Goal: Contribute content: Add original content to the website for others to see

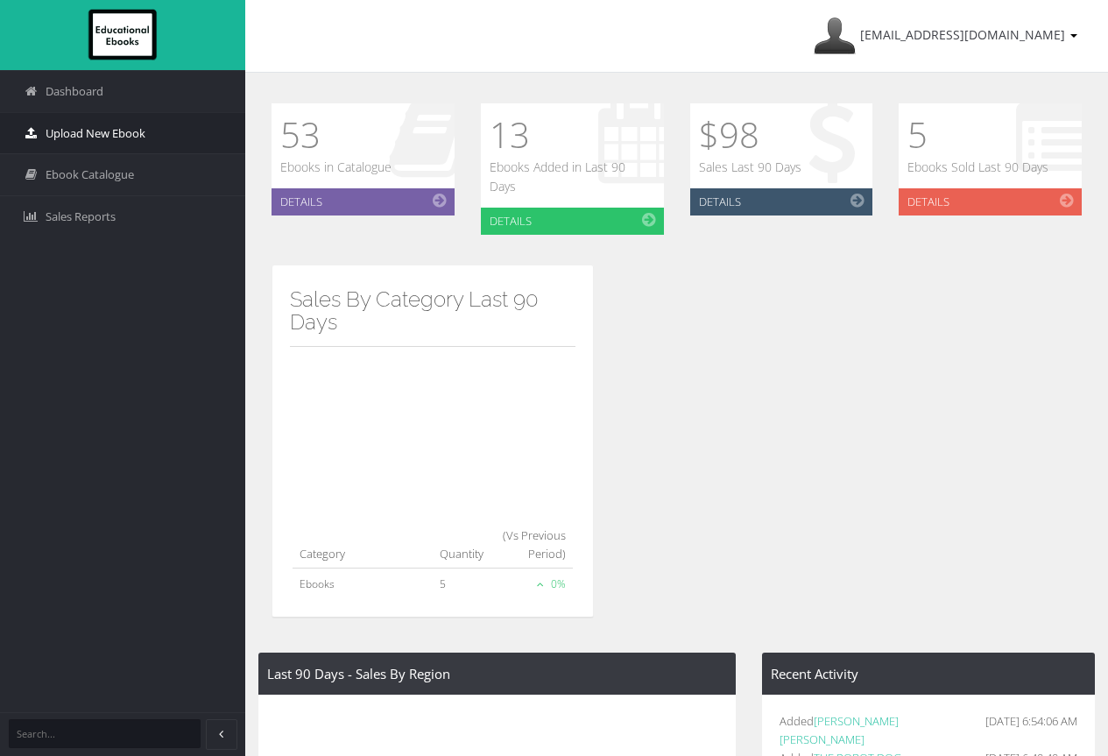
click at [108, 136] on span "Upload New Ebook" at bounding box center [96, 133] width 100 height 17
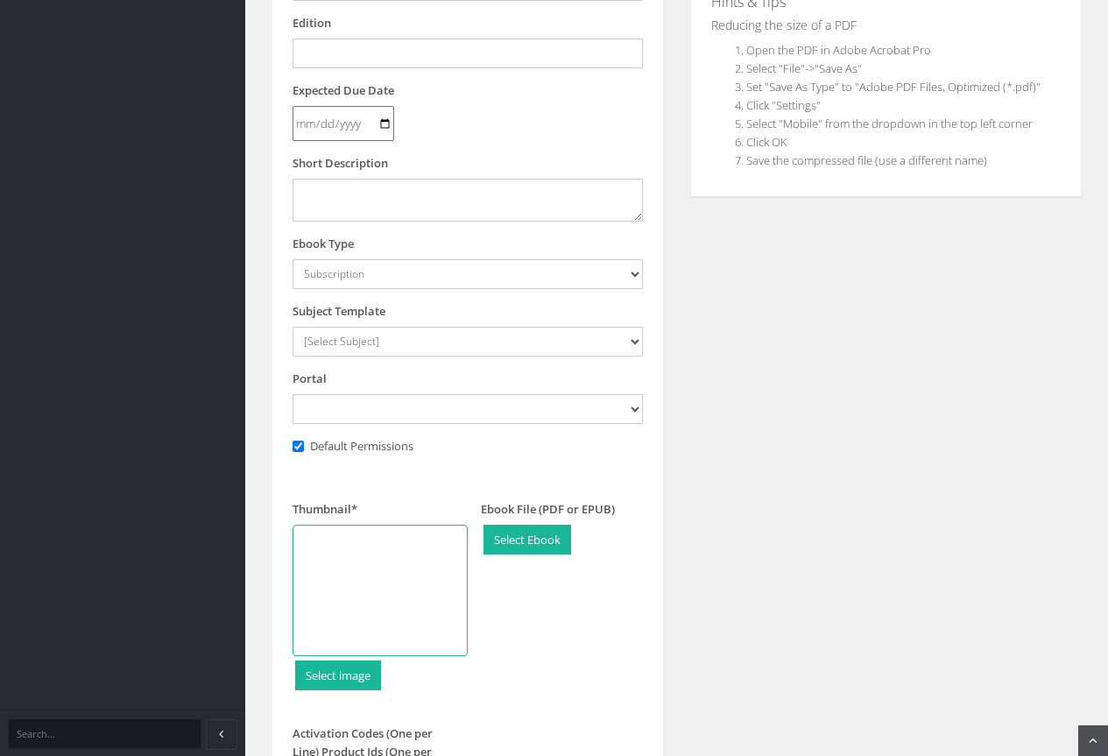
scroll to position [525, 0]
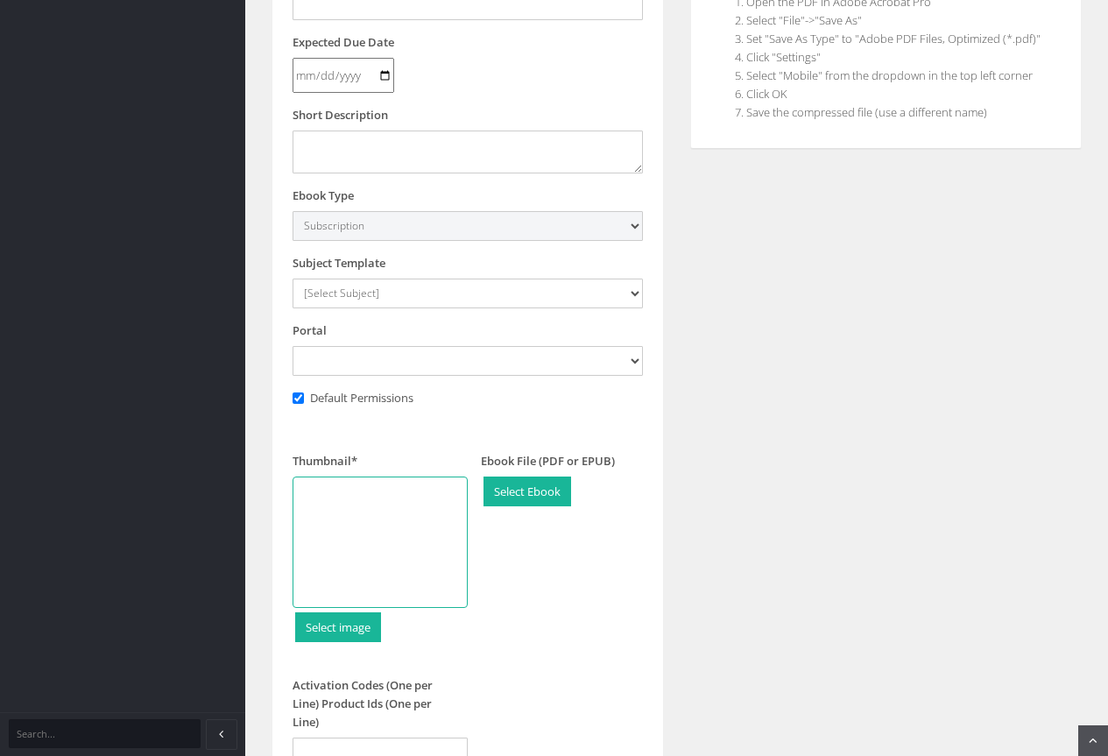
click at [632, 225] on select "Subscription Bundle" at bounding box center [467, 226] width 350 height 30
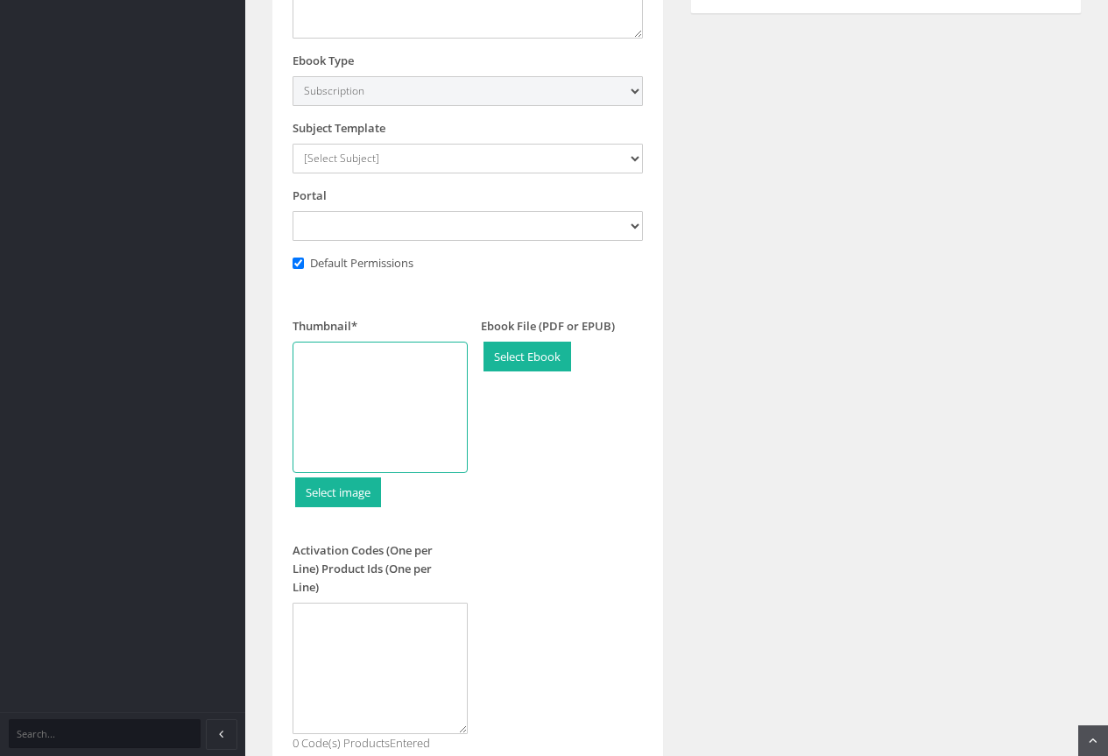
scroll to position [700, 0]
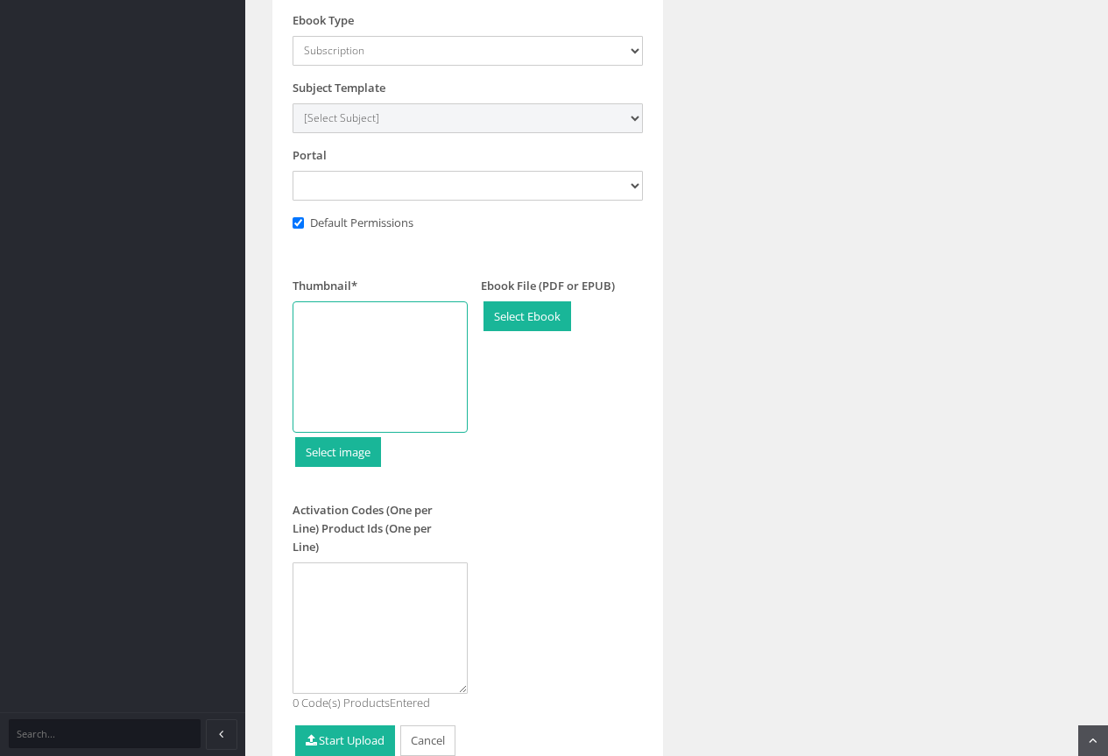
click at [634, 117] on select "[Select Subject] Accounting Agriculture Ancient History Applied Computing Art A…" at bounding box center [467, 118] width 350 height 30
select select "685dc500-155c-ee11-a9bd-0272d098c78b"
click at [292, 103] on select "[Select Subject] Accounting Agriculture Ancient History Applied Computing Art A…" at bounding box center [467, 118] width 350 height 30
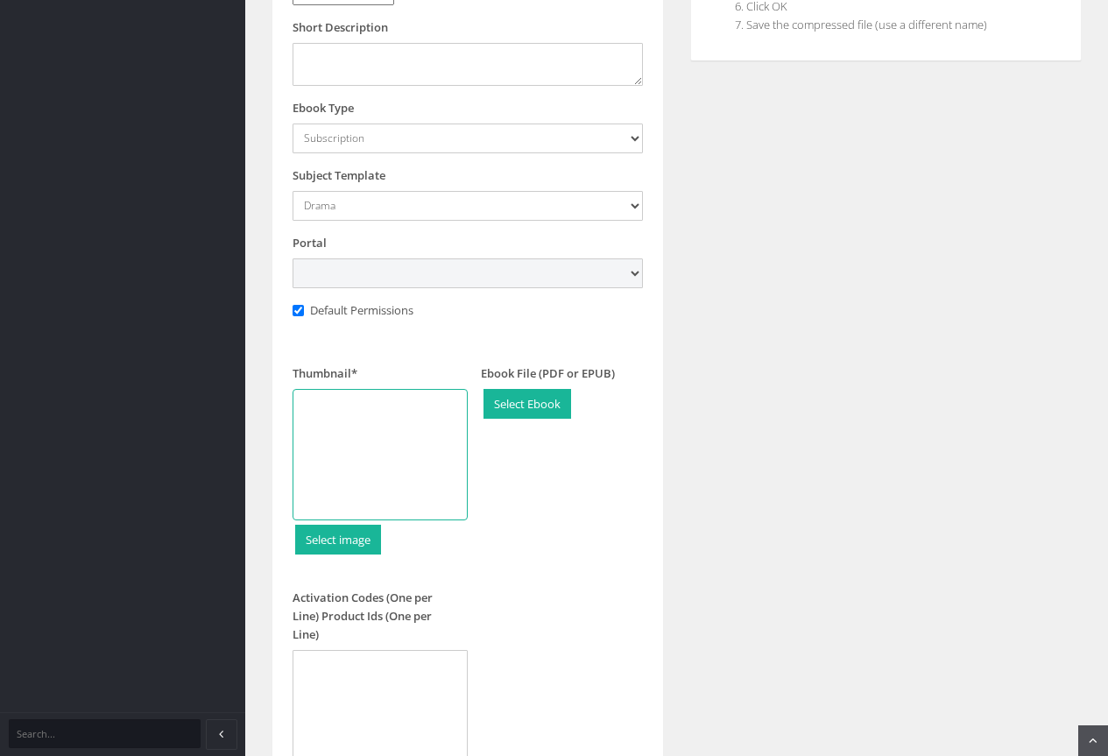
click at [639, 271] on select at bounding box center [467, 273] width 350 height 30
click at [638, 271] on select at bounding box center [467, 273] width 350 height 30
click at [637, 271] on select at bounding box center [467, 273] width 350 height 30
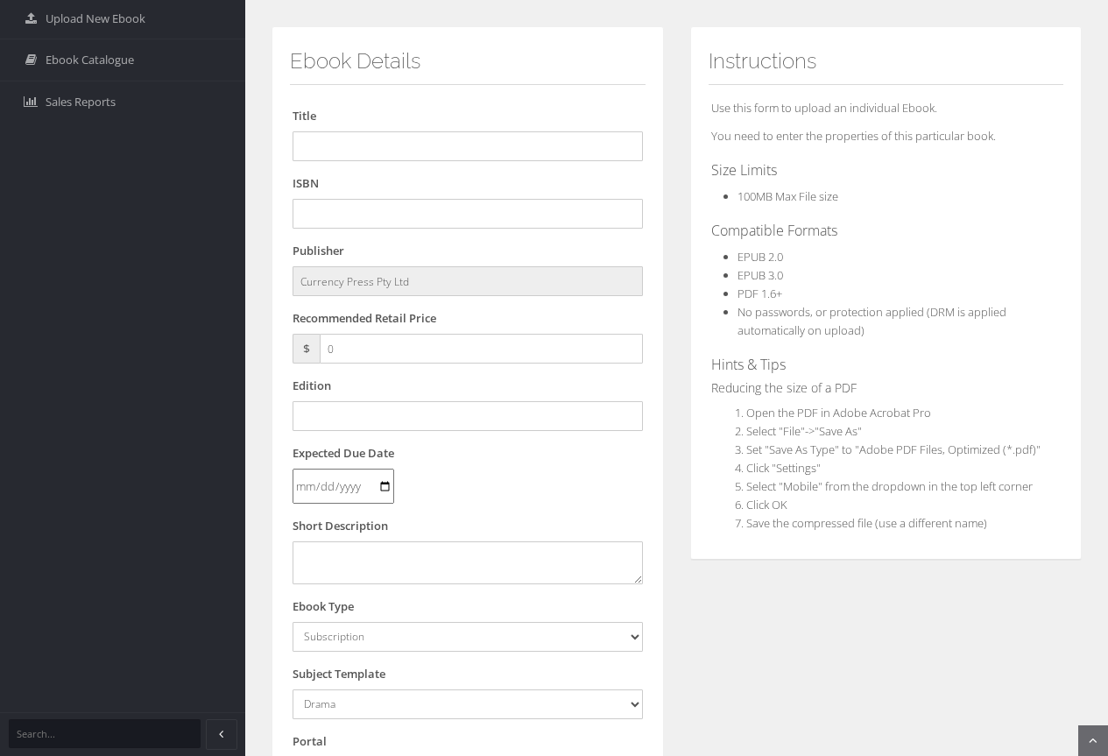
scroll to position [0, 0]
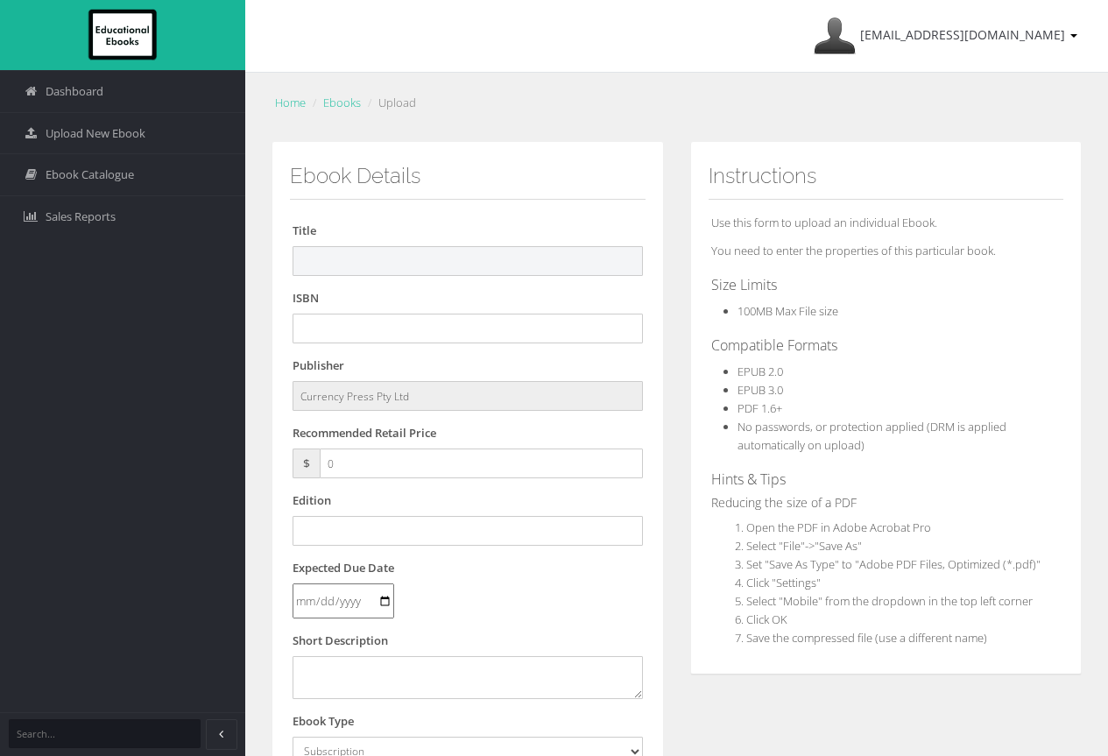
click at [373, 260] on input "text" at bounding box center [467, 261] width 350 height 30
type input "Intersection: Dawn"
click at [334, 333] on input "text" at bounding box center [467, 328] width 350 height 30
paste input "9781760629748"
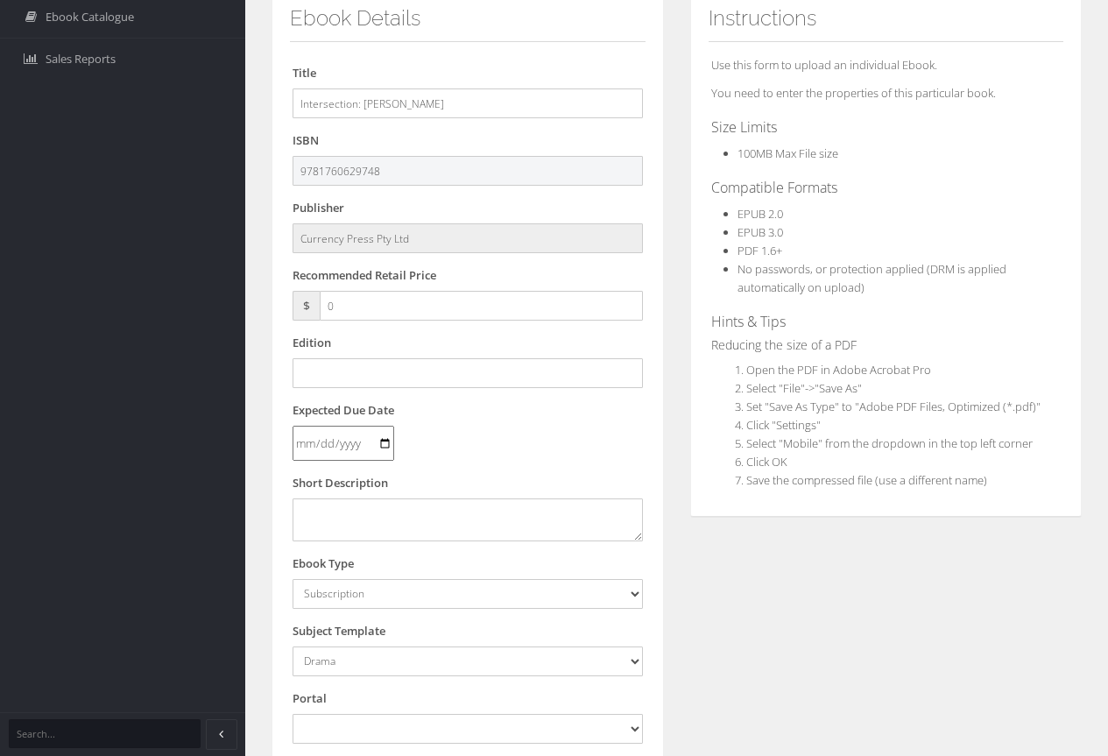
scroll to position [175, 0]
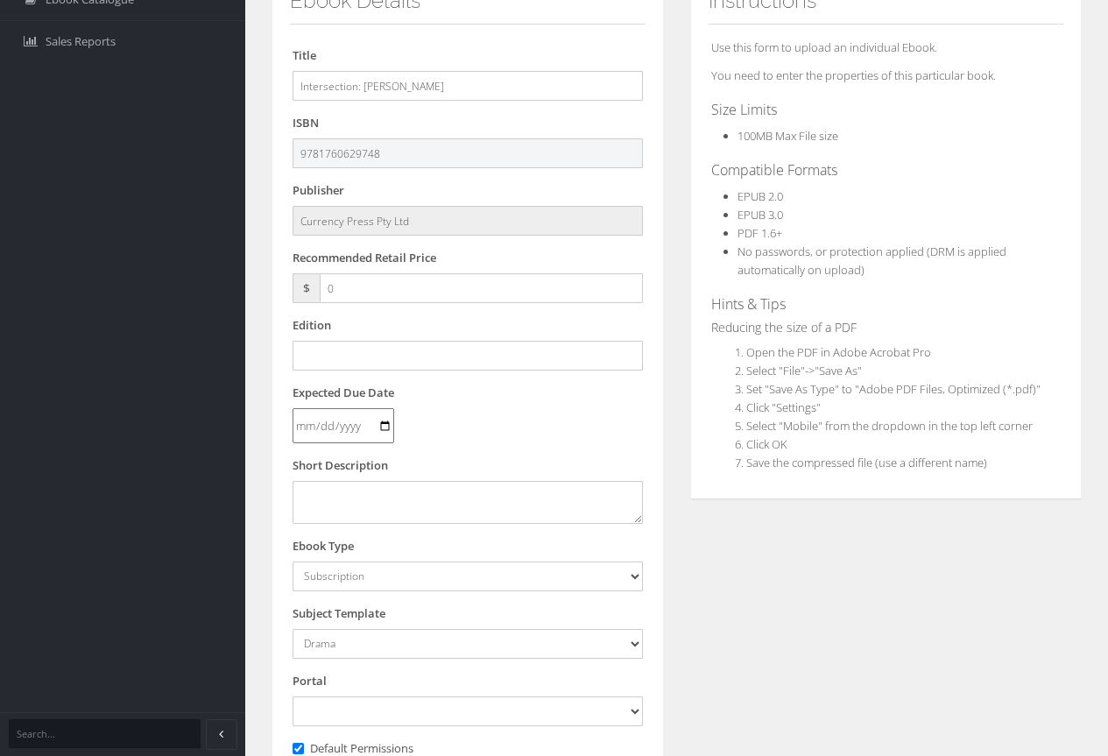
type input "9781760629748"
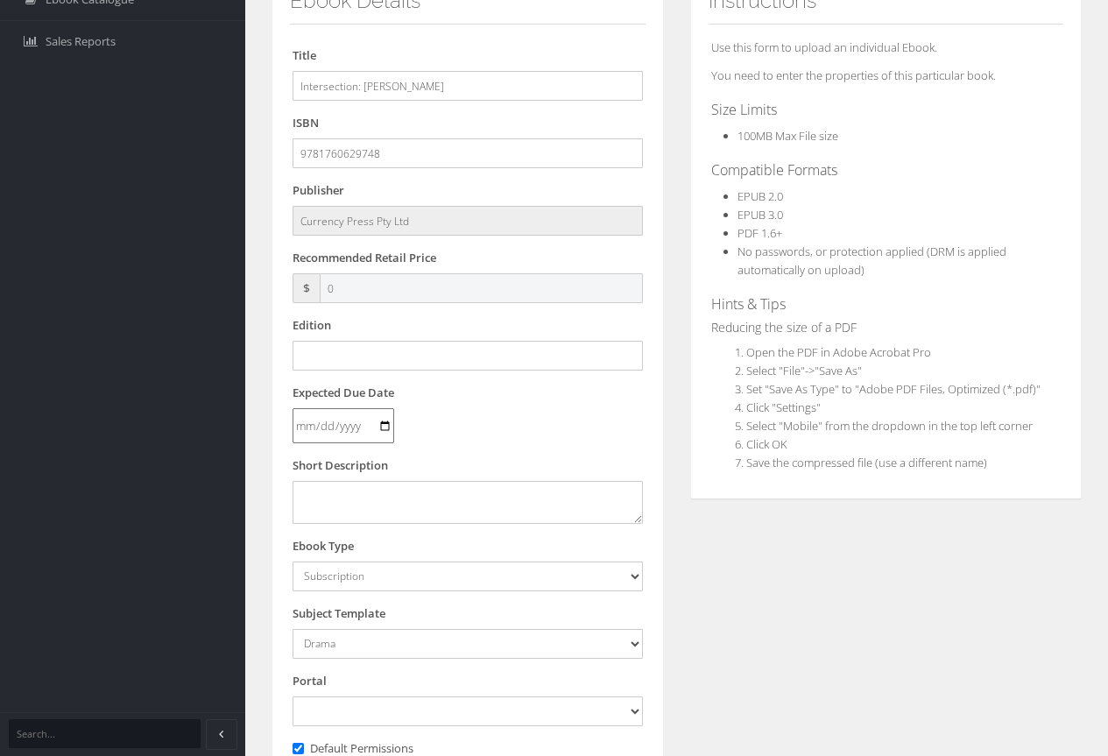
click at [381, 292] on input "0" at bounding box center [481, 288] width 323 height 30
click at [333, 287] on input "023.99" at bounding box center [481, 288] width 323 height 30
type input "23.99"
click at [404, 362] on input "text" at bounding box center [467, 356] width 350 height 30
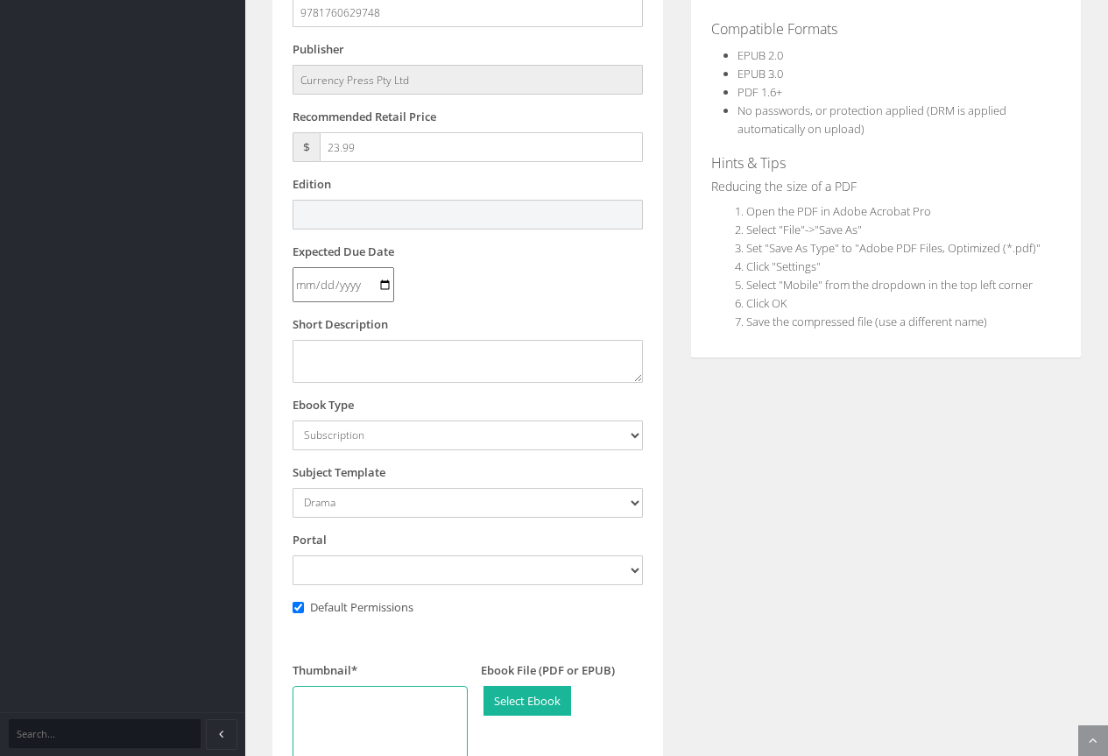
scroll to position [350, 0]
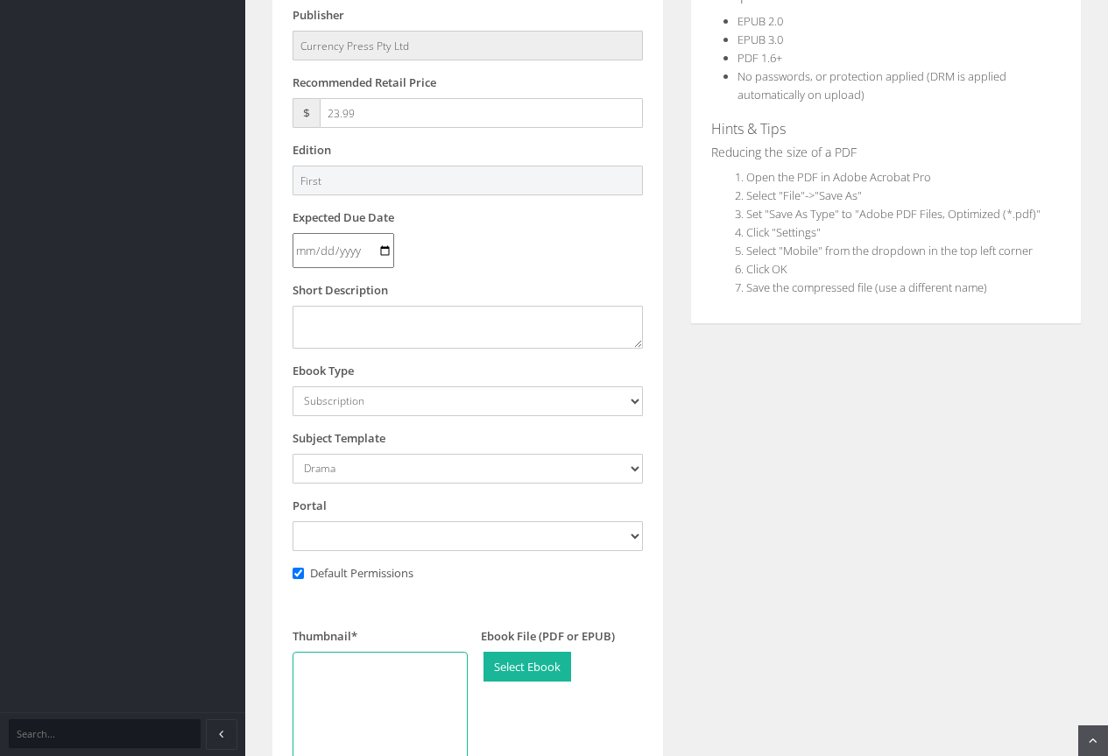
type input "First"
click at [389, 252] on input "date" at bounding box center [343, 250] width 102 height 35
type input "2025-09-24"
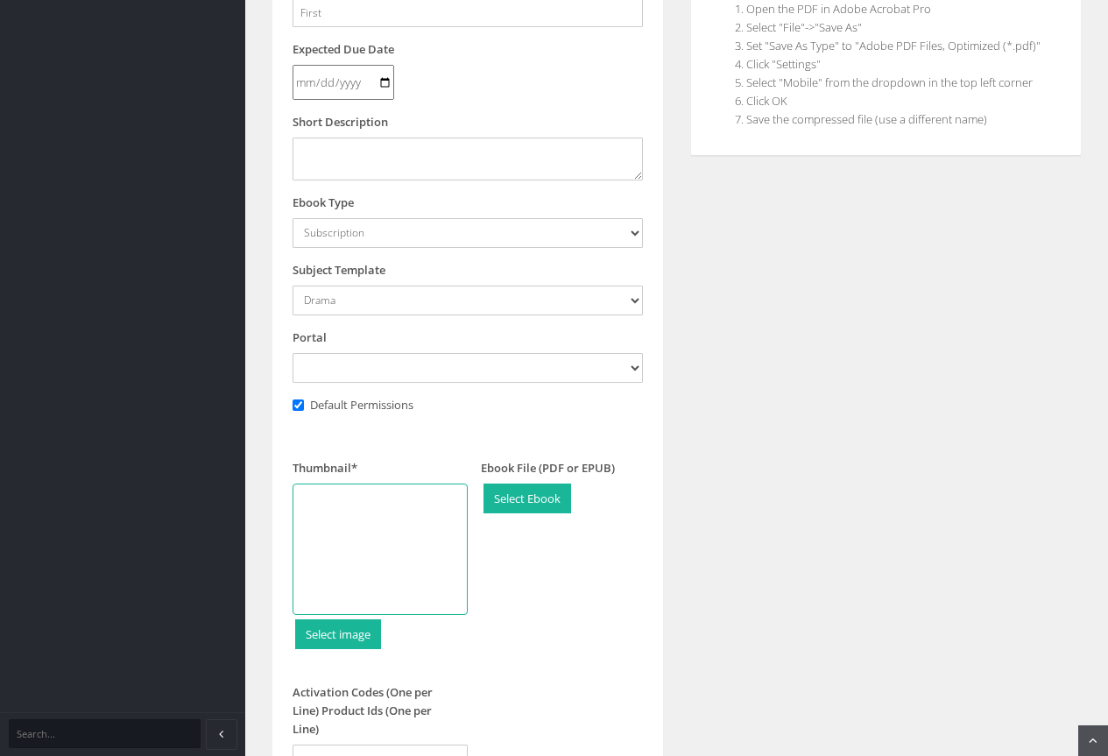
scroll to position [525, 0]
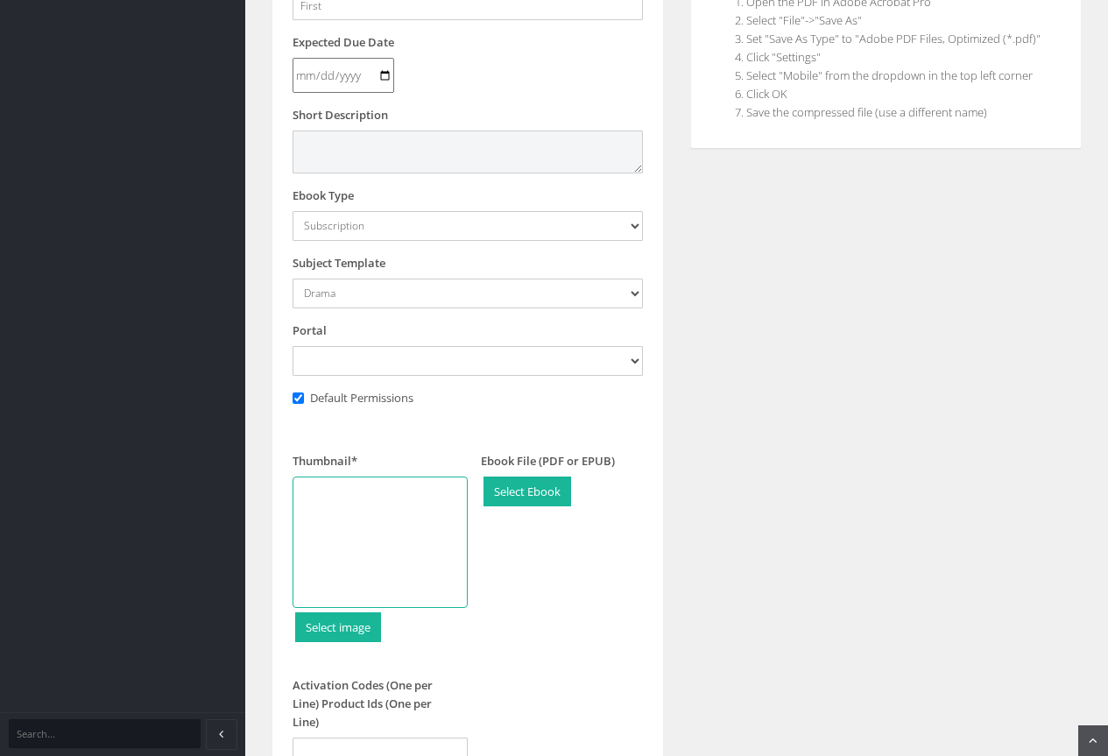
click at [428, 149] on textarea at bounding box center [467, 151] width 350 height 42
click at [320, 144] on textarea at bounding box center [467, 151] width 350 height 42
paste textarea "'Remember when you asked me if I wanted to be in a high-speed heist that was go…"
type textarea "'Remember when you asked me if I wanted to be in a high-speed heist that was go…"
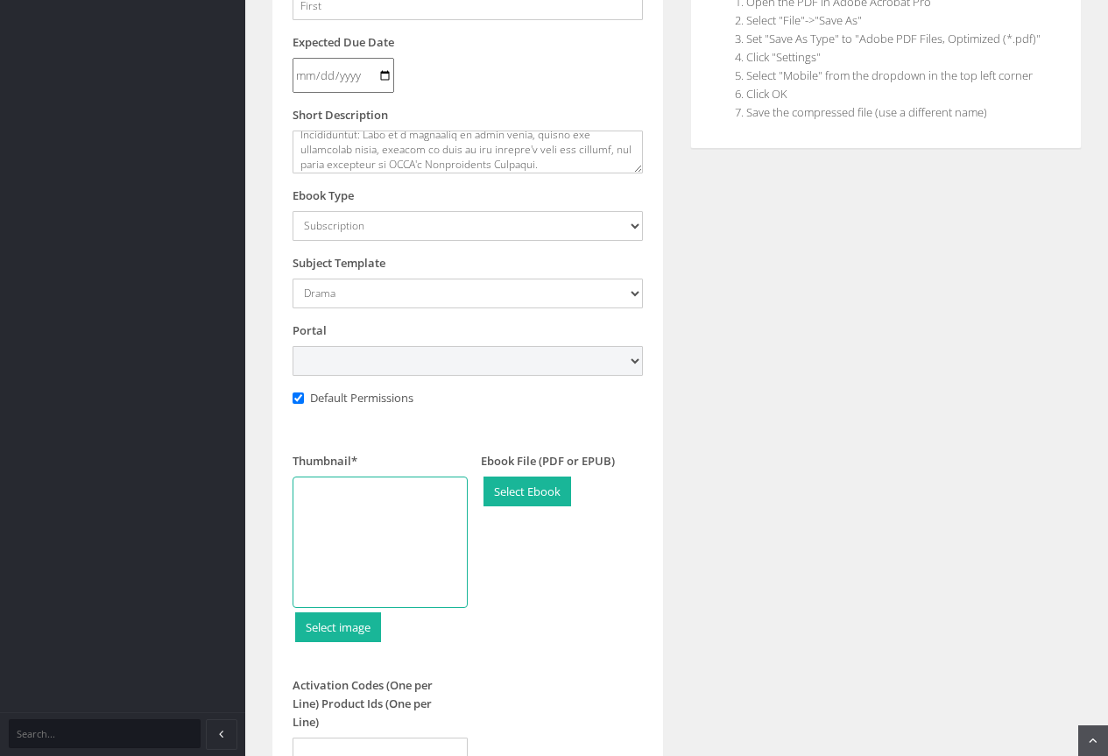
click at [637, 360] on select at bounding box center [467, 361] width 350 height 30
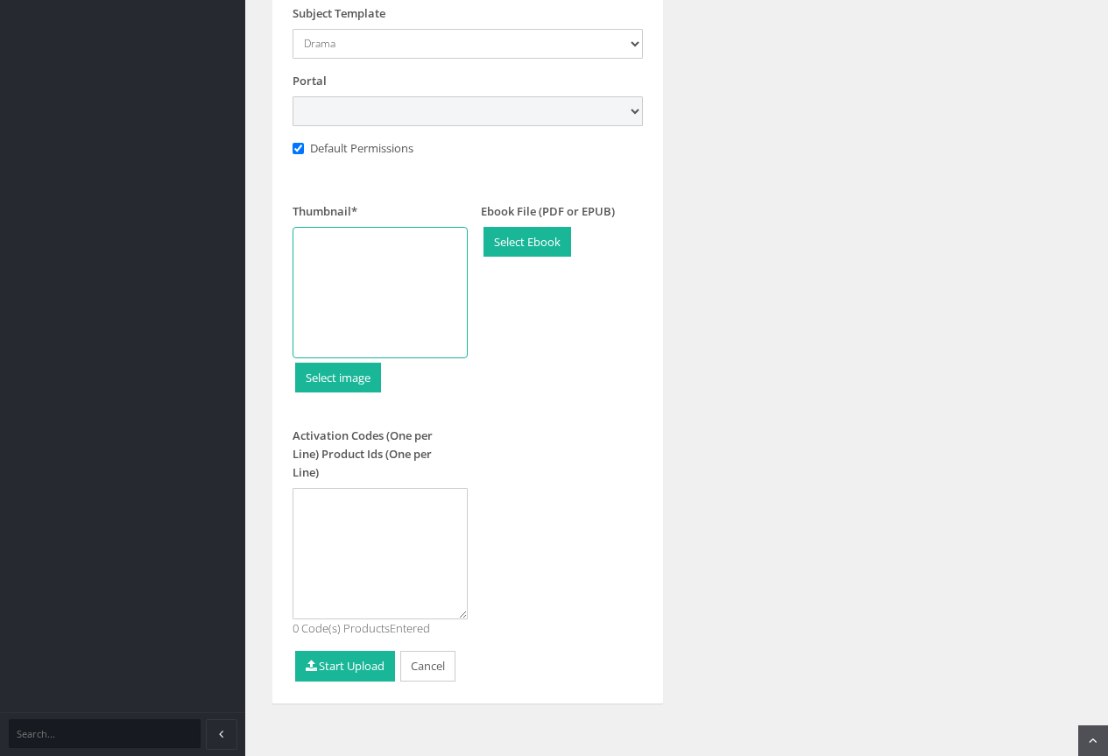
scroll to position [785, 0]
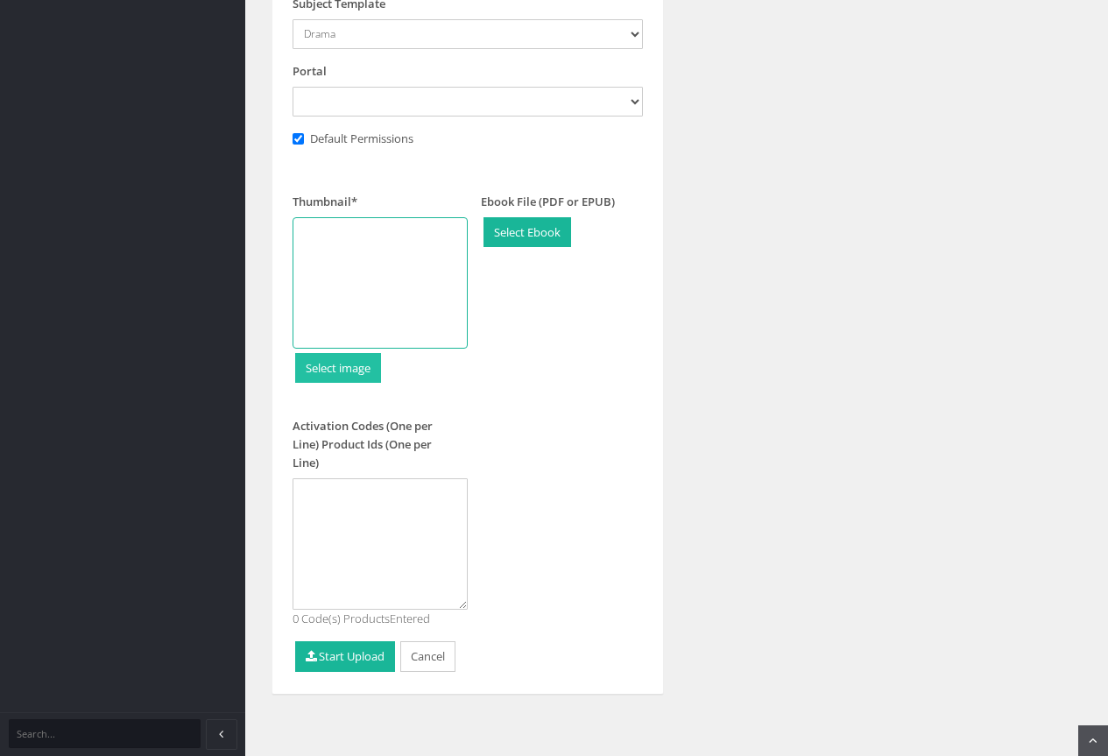
click at [339, 367] on input "file" at bounding box center [338, 368] width 84 height 29
type input "C:\fakepath\9781760629748.jpg"
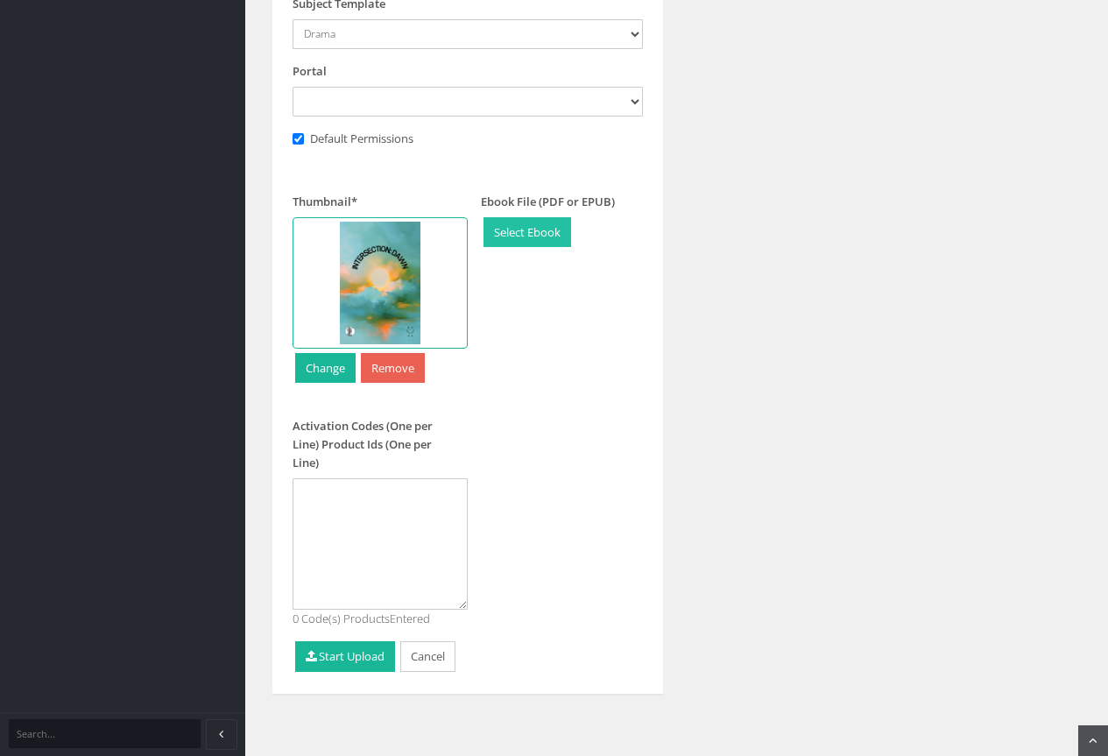
click at [529, 236] on input "file" at bounding box center [527, 232] width 86 height 29
type input "C:\fakepath\9781760629748.epub"
select select
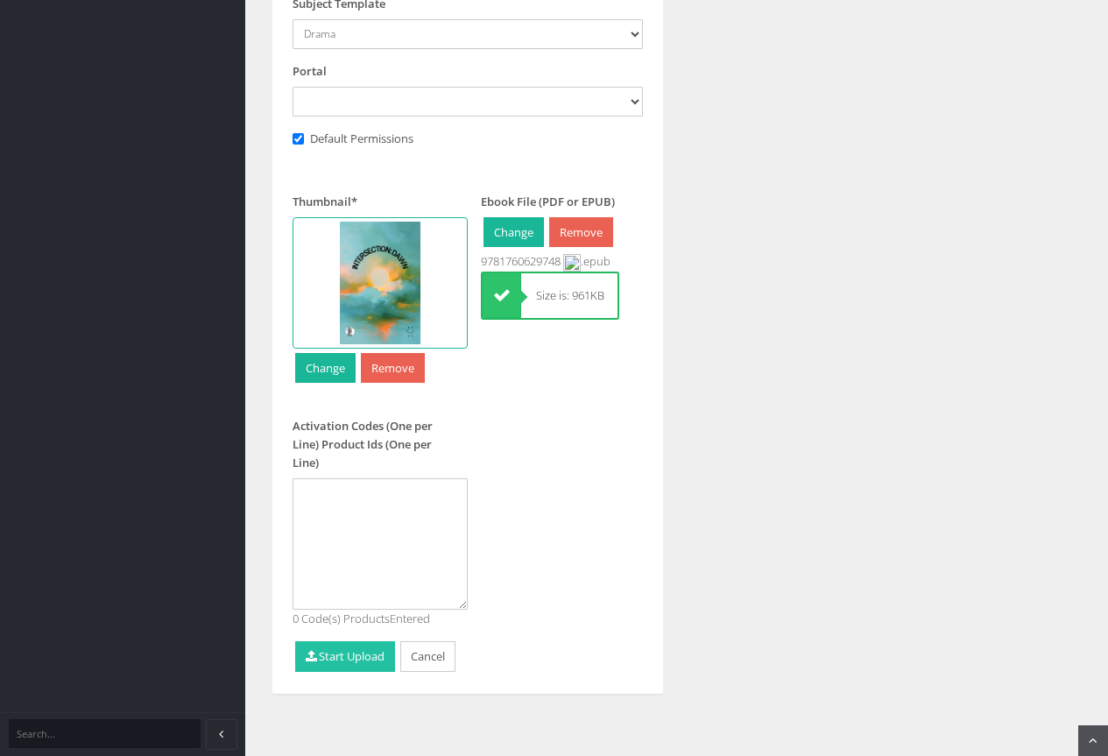
click at [352, 663] on button "Start Upload" at bounding box center [345, 656] width 100 height 31
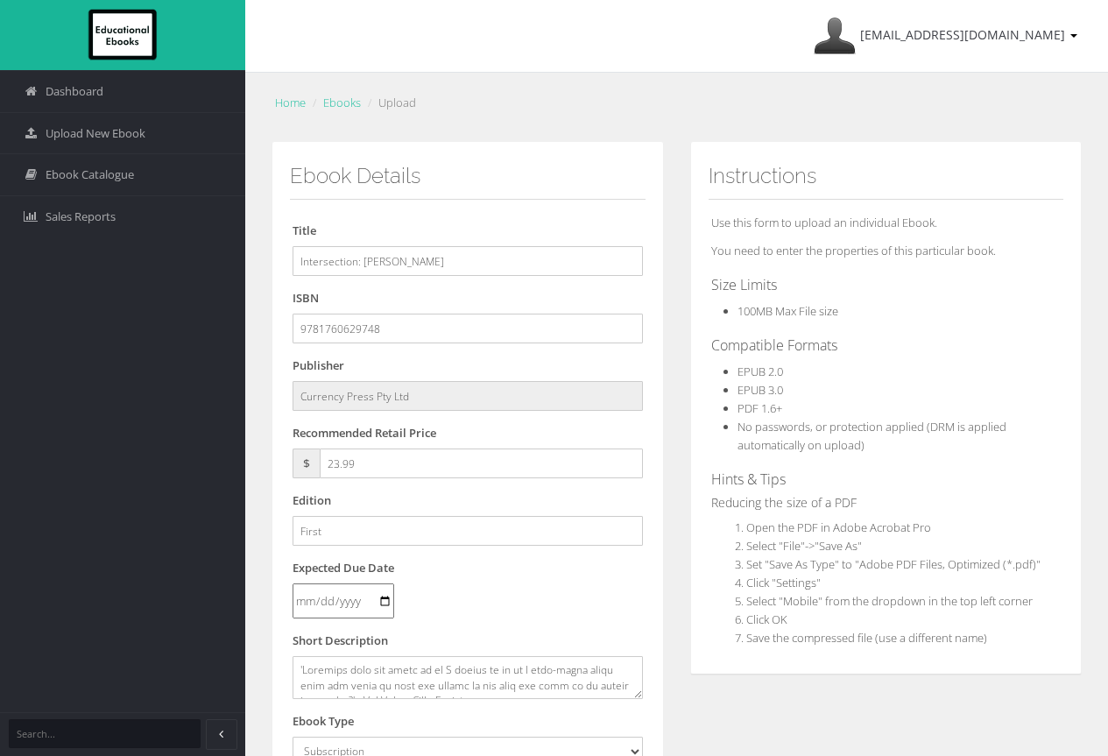
select select "685dc500-155c-ee11-a9bd-0272d098c78b"
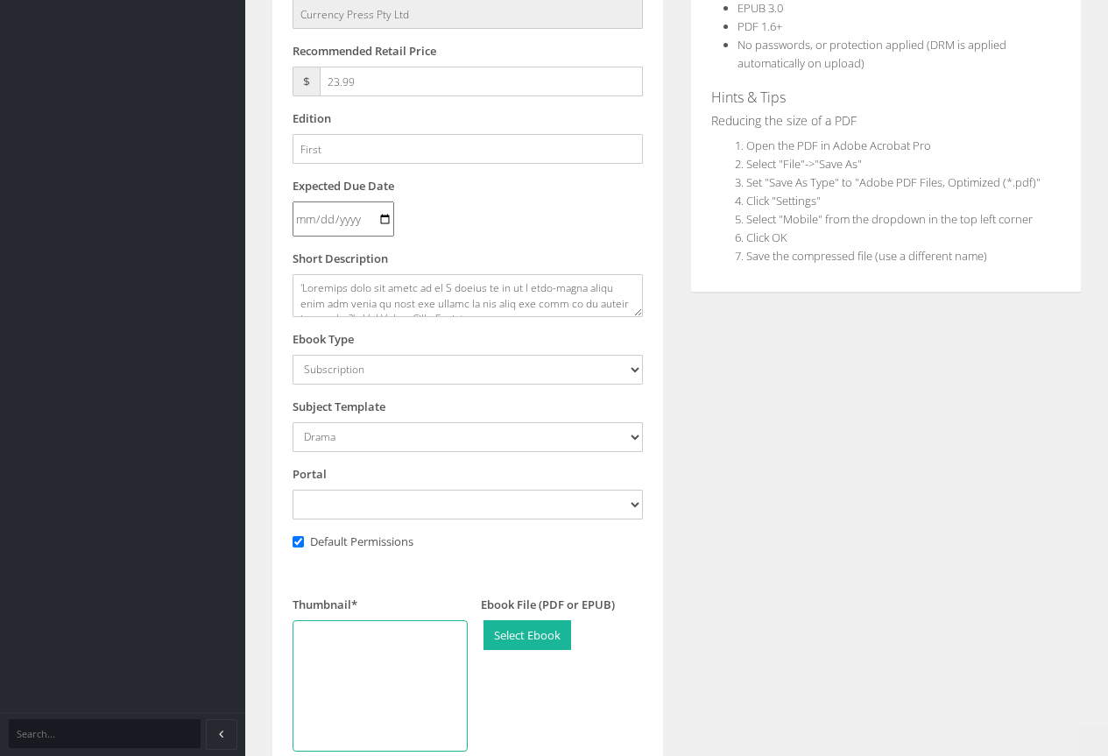
scroll to position [438, 0]
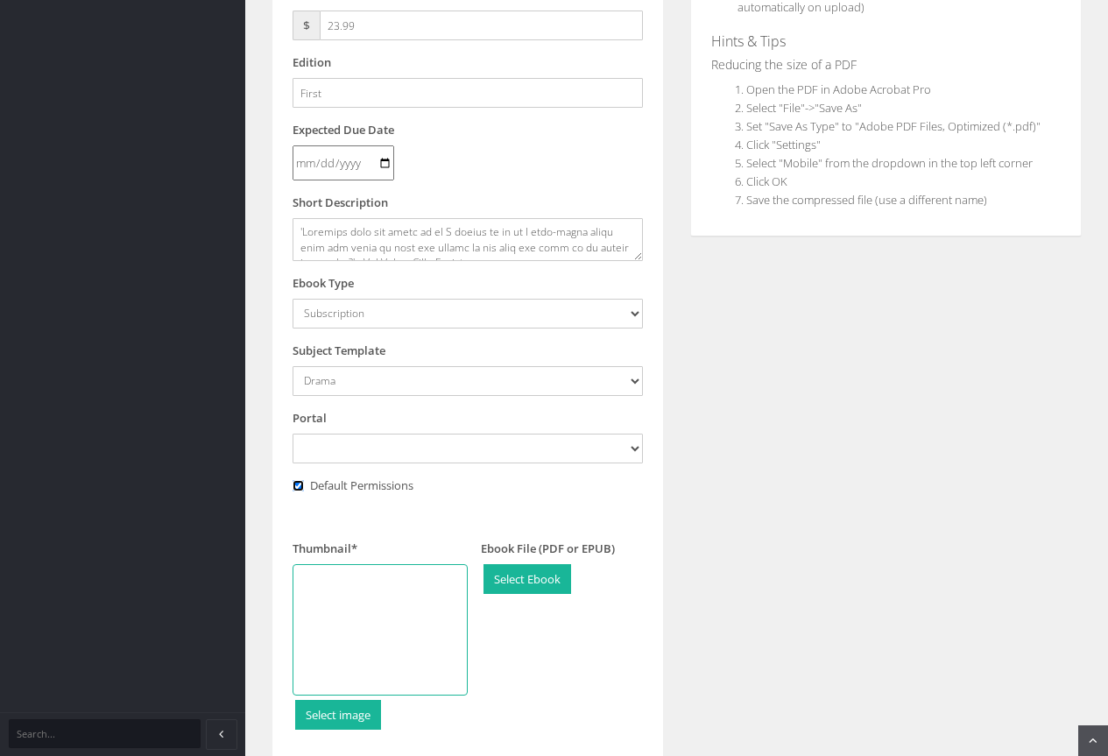
click at [298, 485] on input "Default Permissions" at bounding box center [297, 485] width 11 height 11
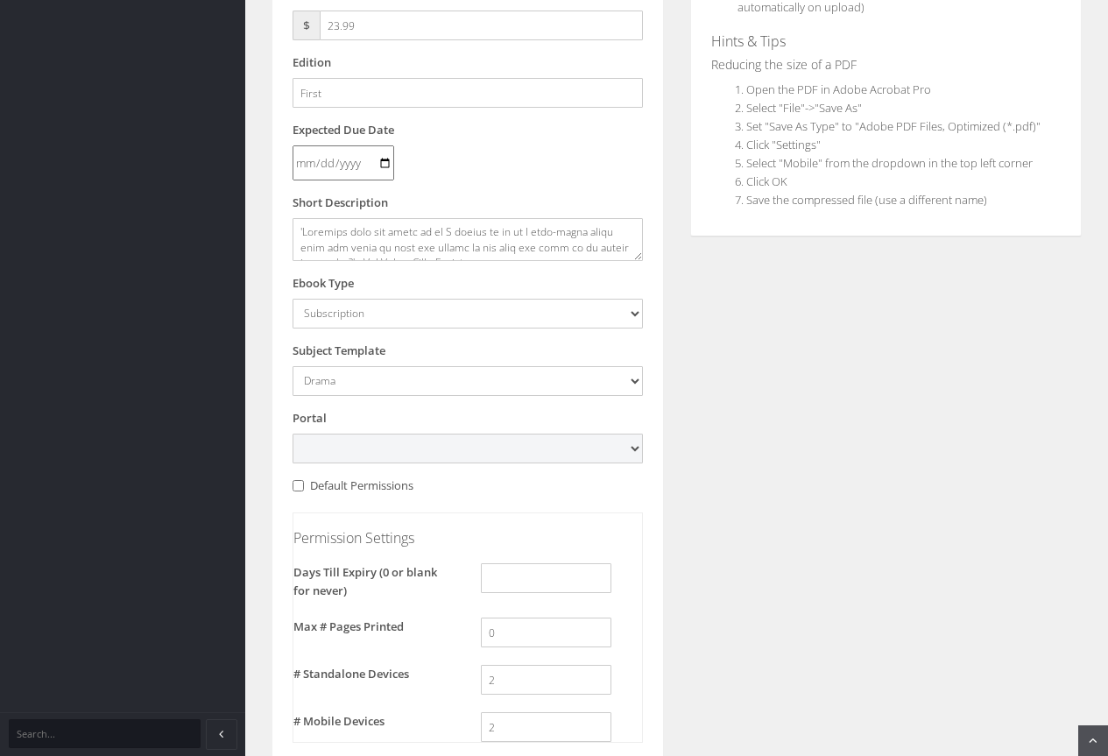
click at [634, 451] on select at bounding box center [467, 448] width 350 height 30
click at [303, 484] on input "Default Permissions" at bounding box center [297, 485] width 11 height 11
checkbox input "true"
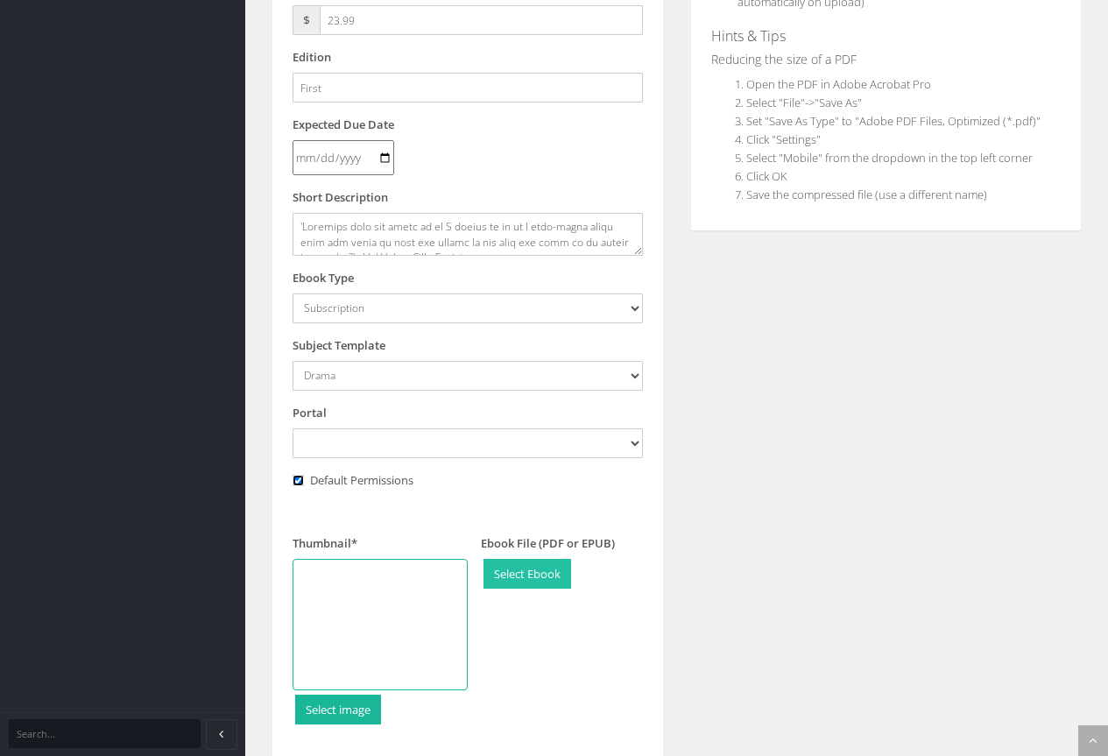
scroll to position [785, 0]
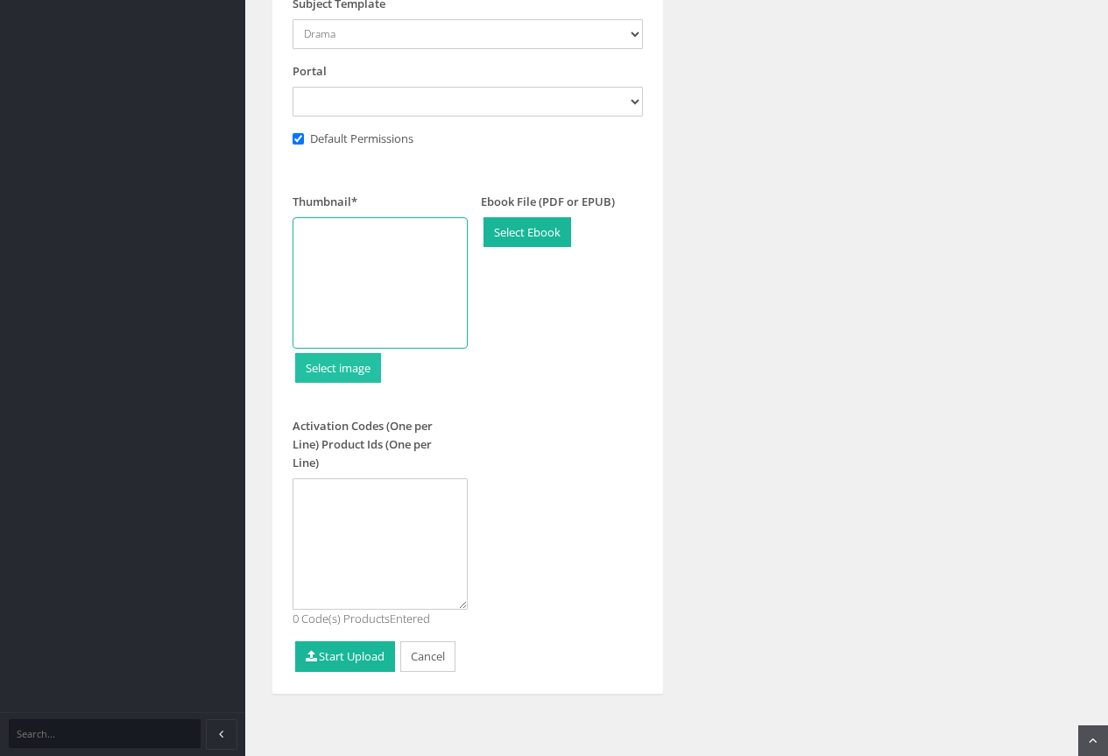
click at [339, 373] on input "file" at bounding box center [338, 368] width 84 height 29
click at [537, 235] on input "file" at bounding box center [527, 232] width 86 height 29
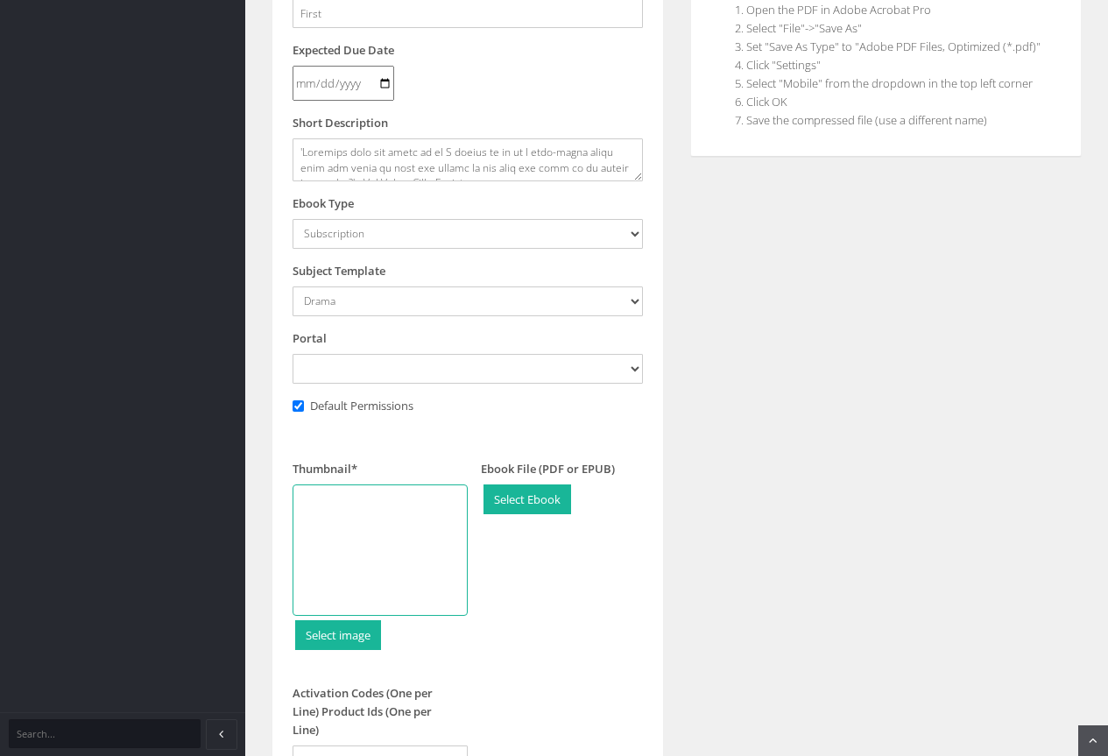
scroll to position [259, 0]
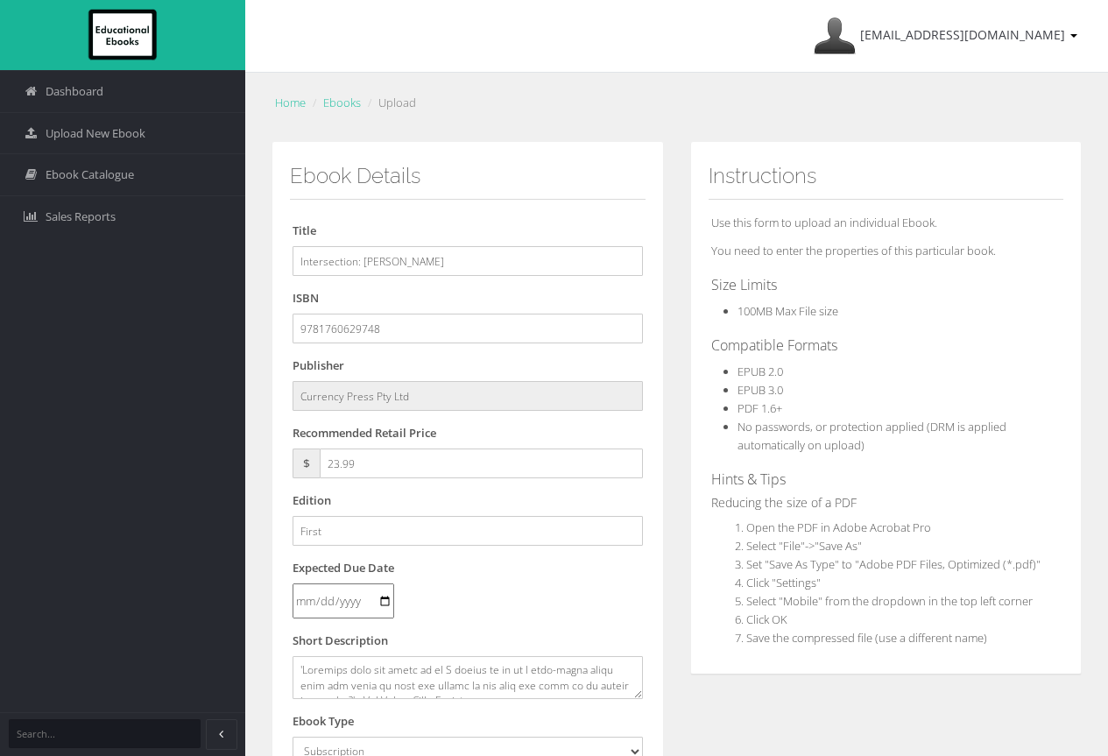
select select "685dc500-155c-ee11-a9bd-0272d098c78b"
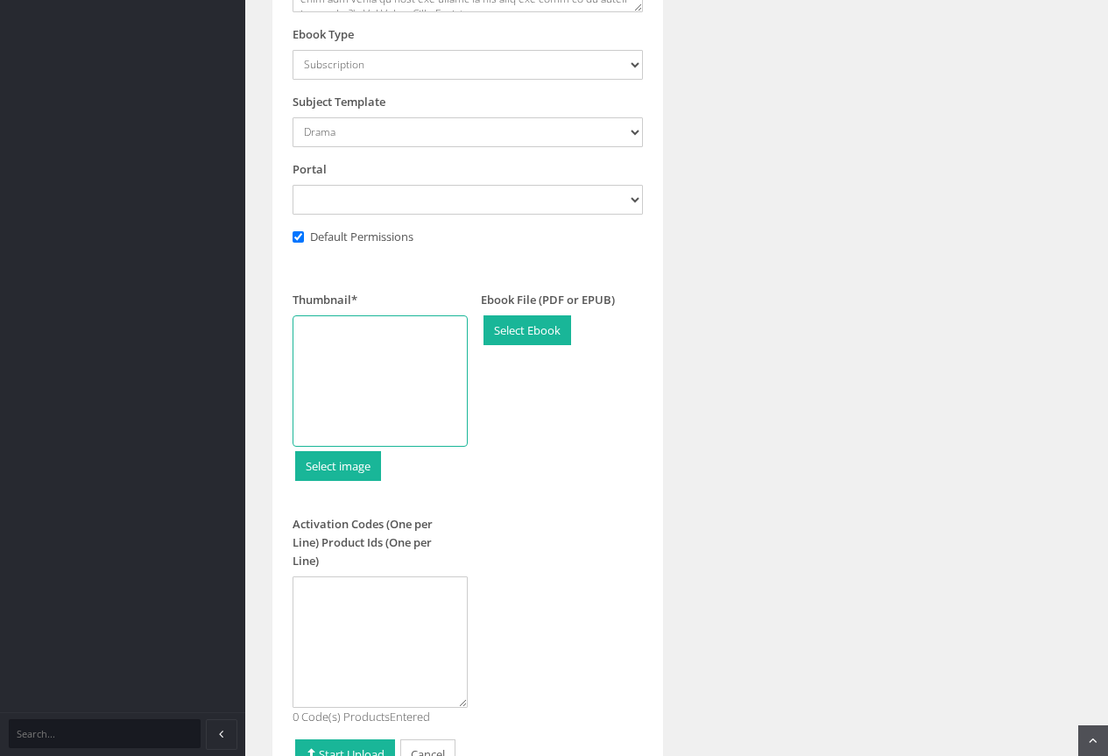
scroll to position [785, 0]
